Goal: Task Accomplishment & Management: Complete application form

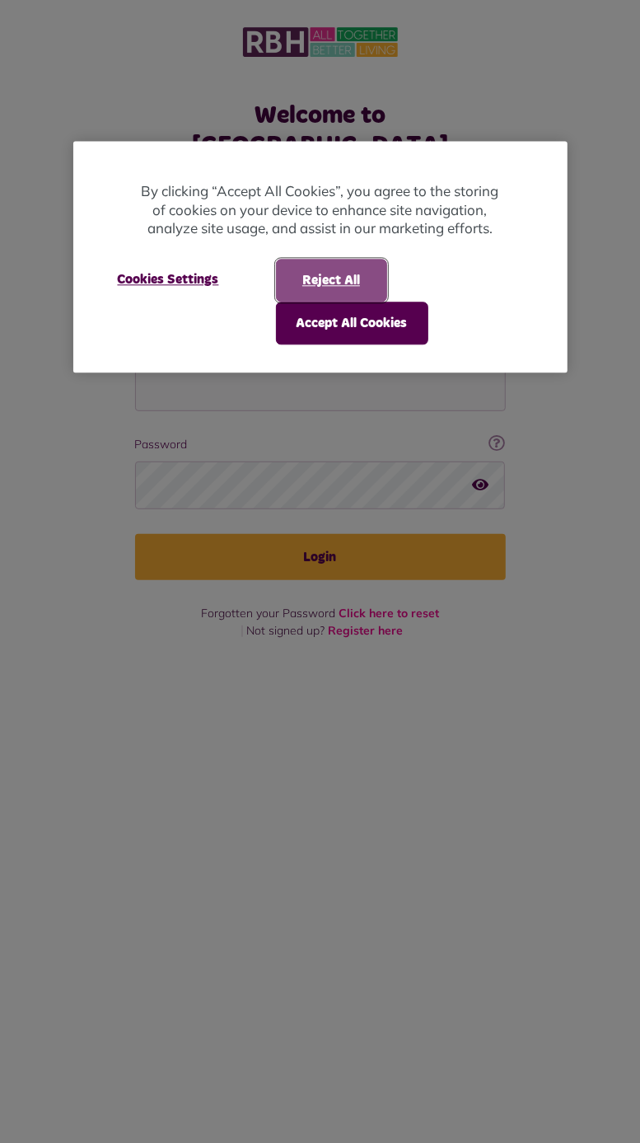
click at [331, 279] on button "Reject All" at bounding box center [331, 280] width 111 height 43
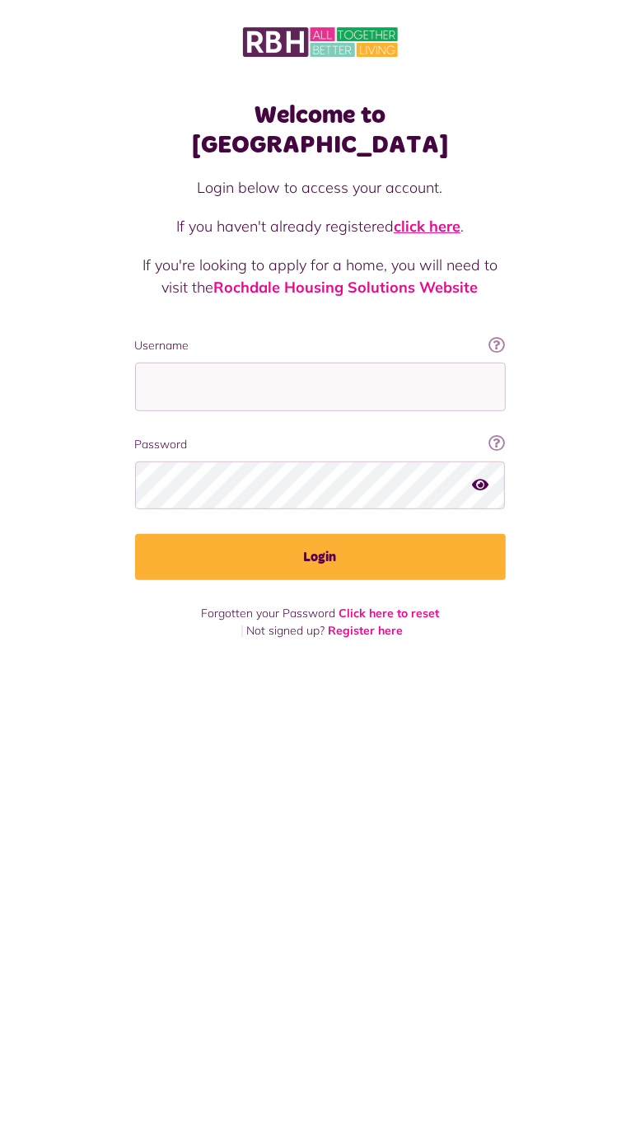
click at [442, 217] on link "click here" at bounding box center [427, 226] width 67 height 19
